Goal: Task Accomplishment & Management: Manage account settings

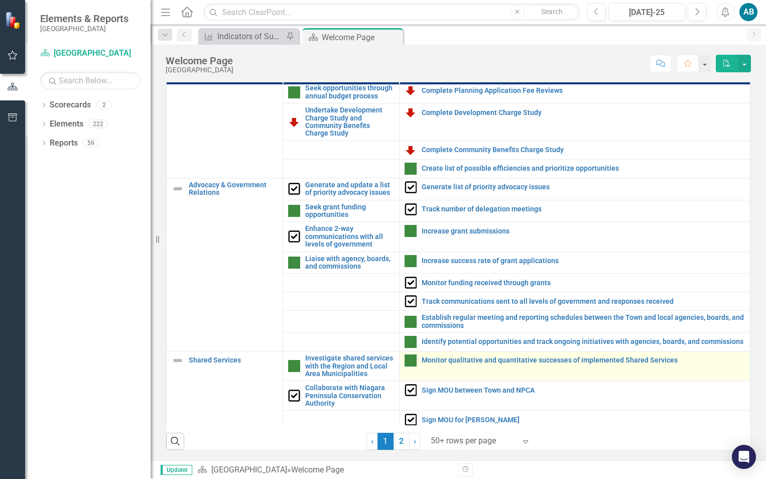
scroll to position [239, 0]
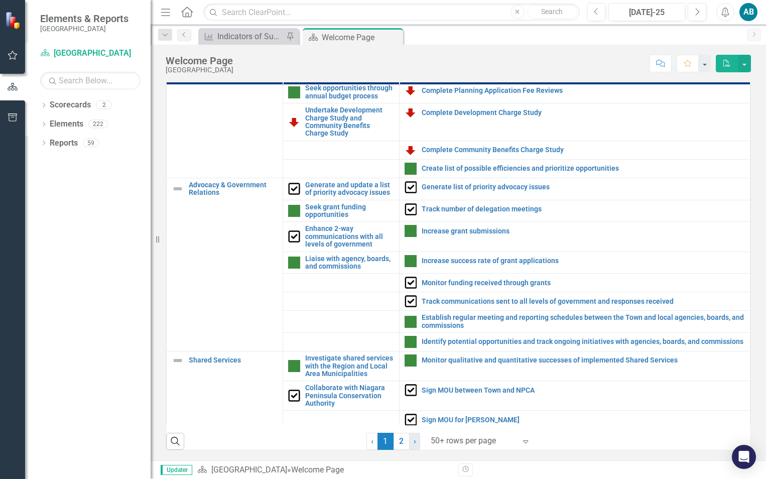
click at [413, 444] on link "› Next" at bounding box center [414, 441] width 11 height 17
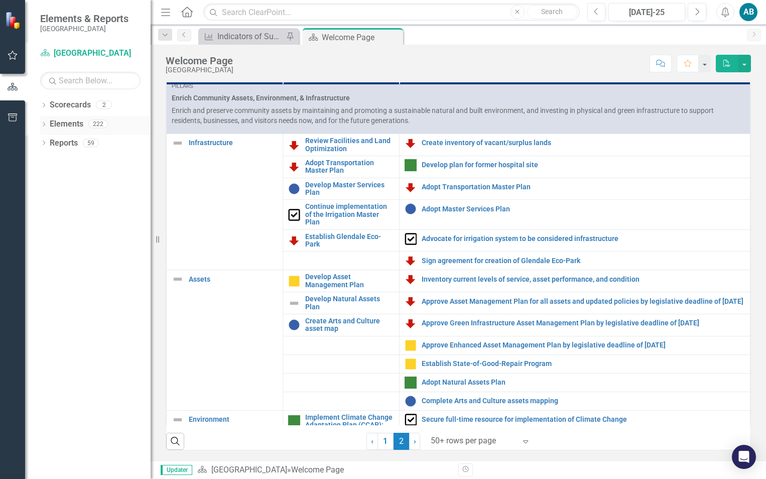
scroll to position [0, 0]
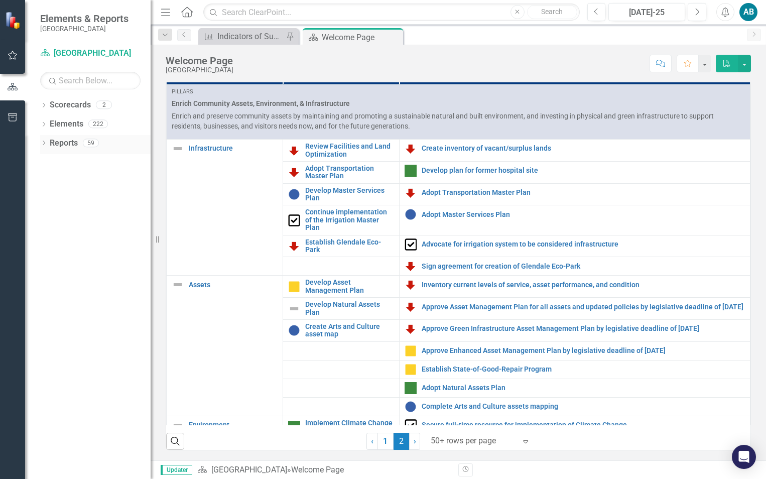
click at [41, 143] on icon "Dropdown" at bounding box center [43, 144] width 7 height 6
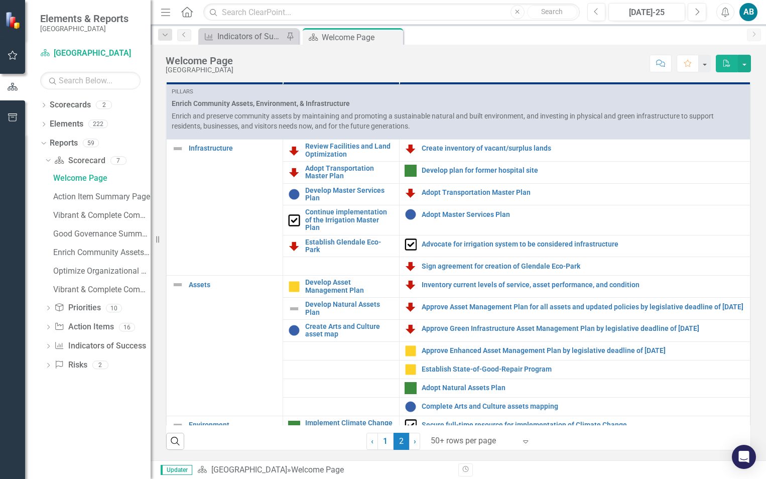
click at [49, 347] on icon "Dropdown" at bounding box center [48, 347] width 7 height 6
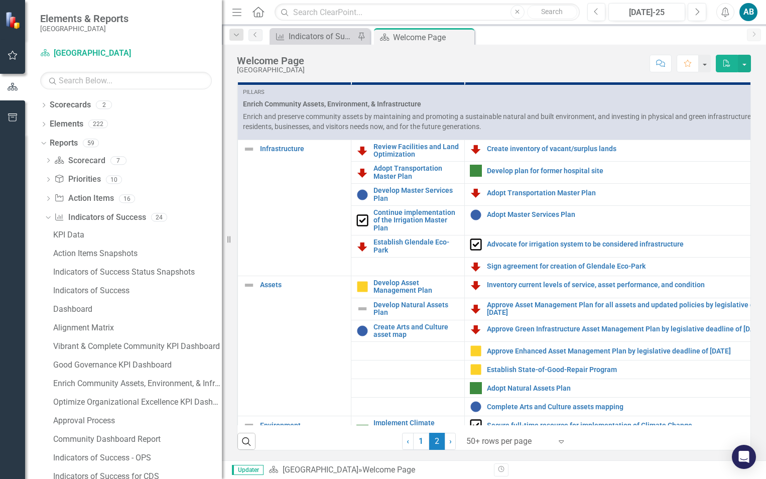
scroll to position [249, 0]
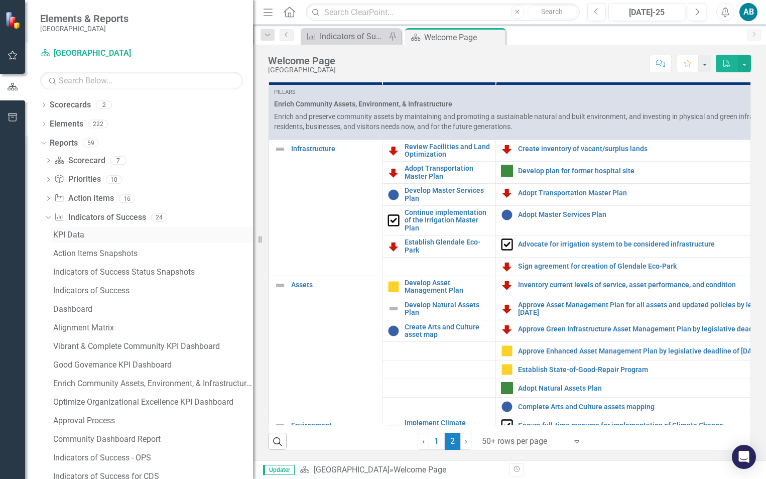
drag, startPoint x: 153, startPoint y: 199, endPoint x: 214, endPoint y: 231, distance: 69.4
click at [253, 223] on div "Resize" at bounding box center [257, 239] width 8 height 479
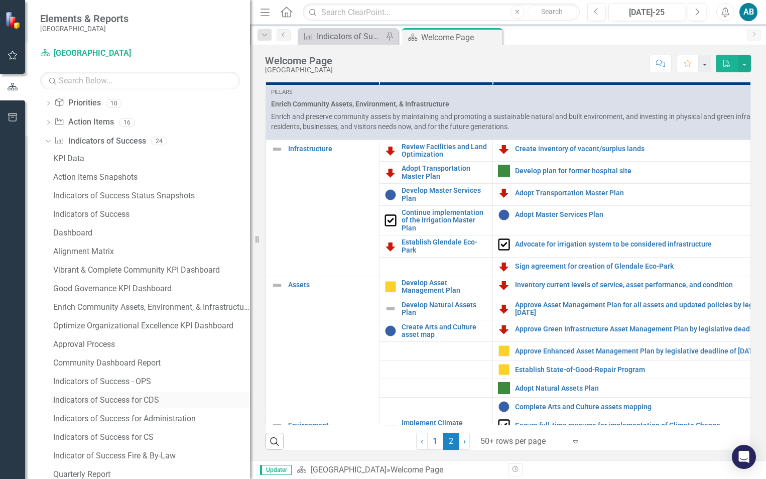
scroll to position [100, 0]
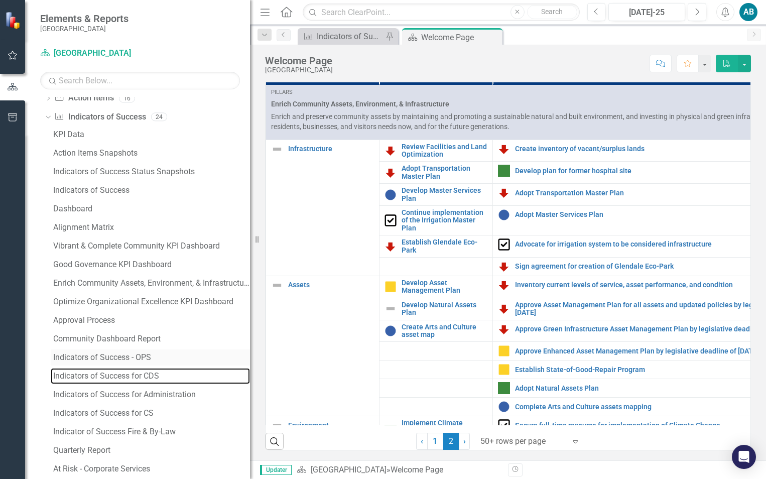
drag, startPoint x: 121, startPoint y: 375, endPoint x: 218, endPoint y: 361, distance: 98.3
click at [121, 376] on div "Indicators of Success for CDS" at bounding box center [151, 375] width 197 height 9
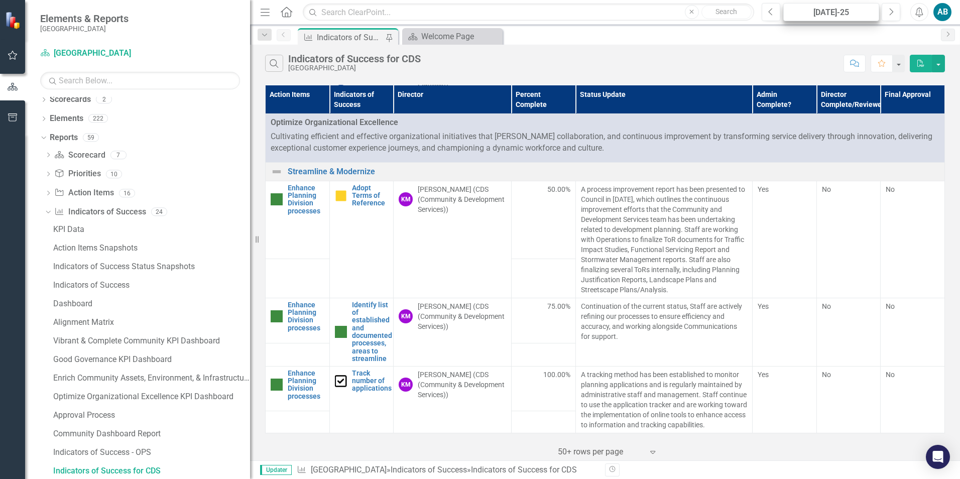
scroll to position [1206, 0]
click at [765, 9] on div "AB" at bounding box center [942, 12] width 18 height 18
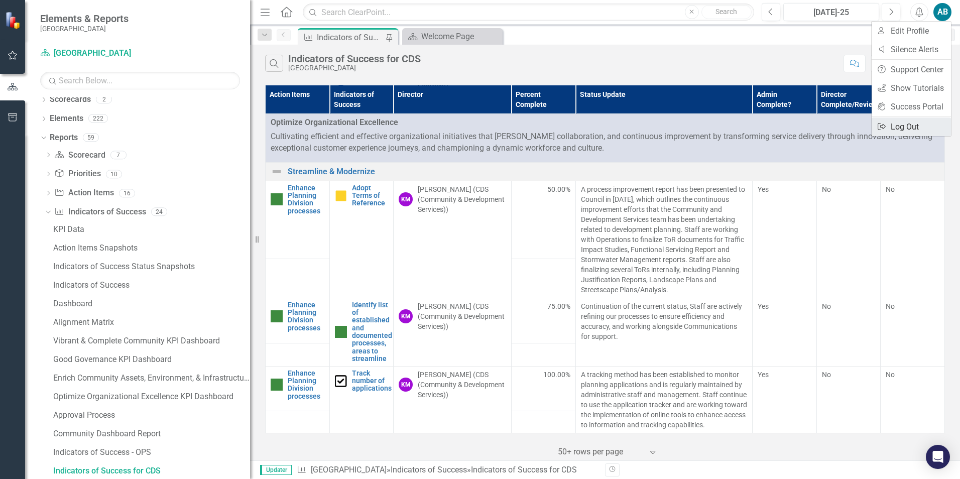
click at [765, 127] on link "Logout Log Out" at bounding box center [910, 126] width 79 height 19
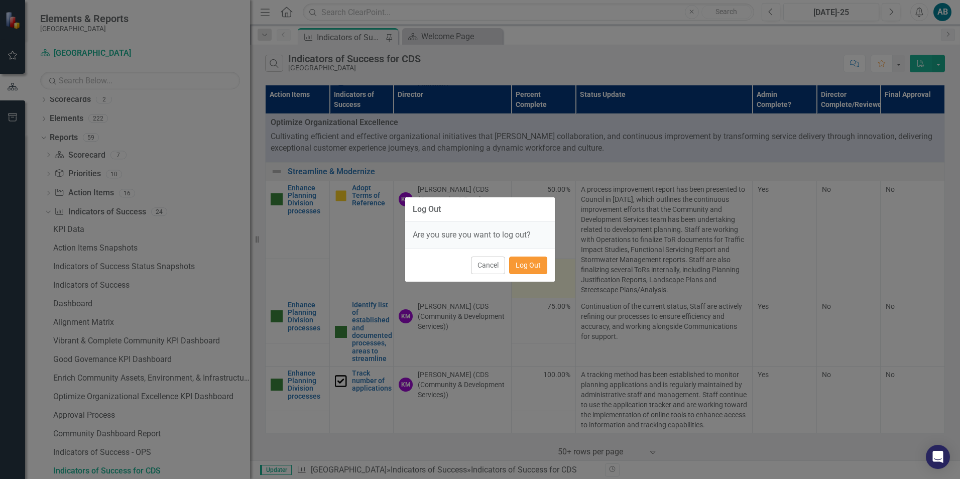
click at [519, 265] on button "Log Out" at bounding box center [528, 265] width 38 height 18
